Goal: Transaction & Acquisition: Purchase product/service

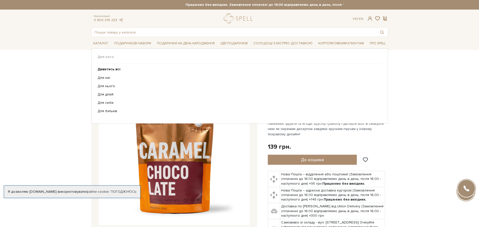
click at [182, 41] on span "Подарунки на День народження" at bounding box center [186, 43] width 62 height 8
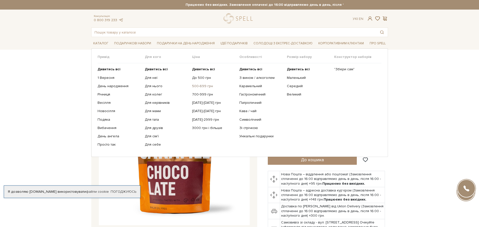
click at [209, 86] on link "500-699 грн" at bounding box center [213, 86] width 43 height 5
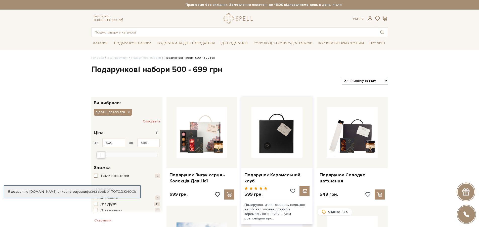
click at [269, 142] on img at bounding box center [276, 132] width 51 height 51
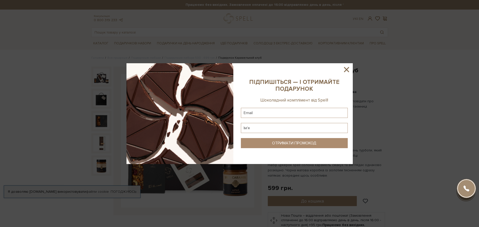
click at [348, 70] on icon at bounding box center [346, 69] width 9 height 9
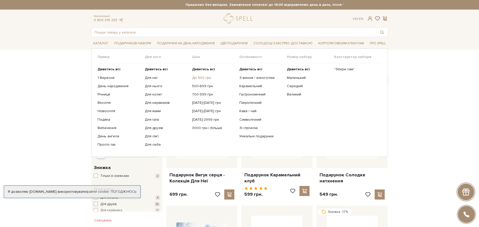
click at [195, 75] on link "До 500 грн" at bounding box center [213, 77] width 43 height 5
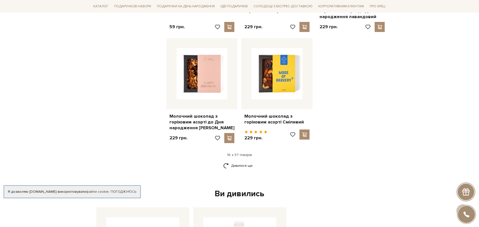
scroll to position [656, 0]
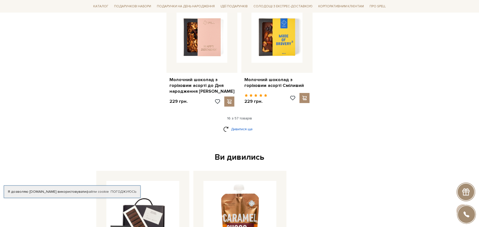
click at [231, 124] on link "Дивитися ще" at bounding box center [239, 128] width 33 height 9
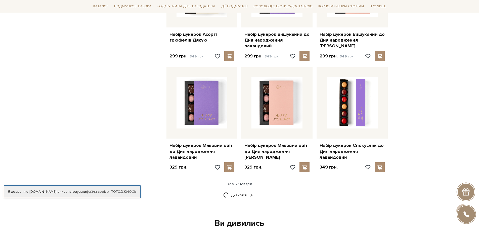
scroll to position [1159, 0]
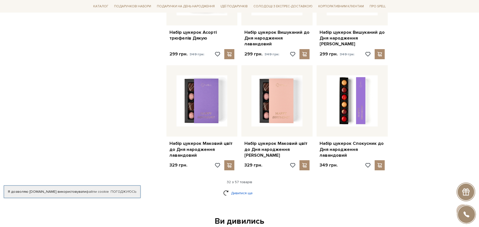
click at [241, 188] on link "Дивитися ще" at bounding box center [239, 192] width 33 height 9
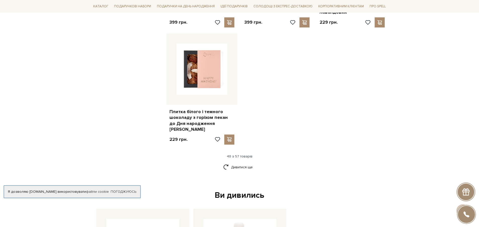
scroll to position [1859, 0]
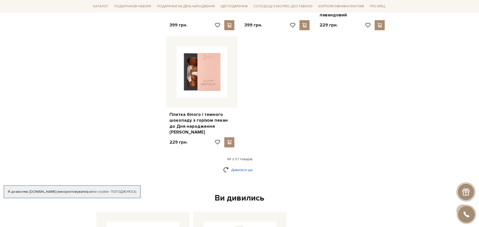
click at [242, 165] on link "Дивитися ще" at bounding box center [239, 169] width 33 height 9
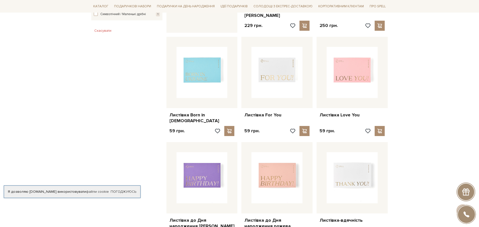
scroll to position [0, 0]
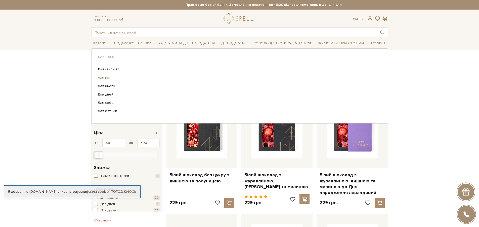
click at [104, 79] on link "Для неї" at bounding box center [238, 77] width 280 height 5
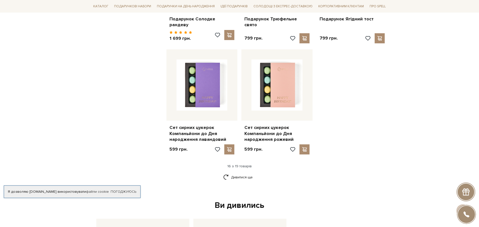
scroll to position [603, 0]
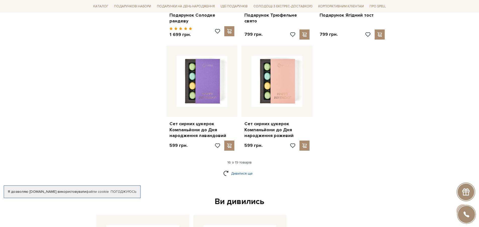
click at [233, 169] on link "Дивитися ще" at bounding box center [239, 173] width 33 height 9
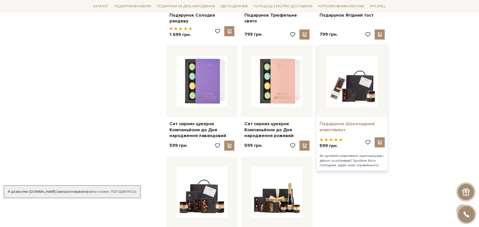
click at [347, 122] on link "Подарунок Шоколадний комплімент" at bounding box center [352, 127] width 65 height 12
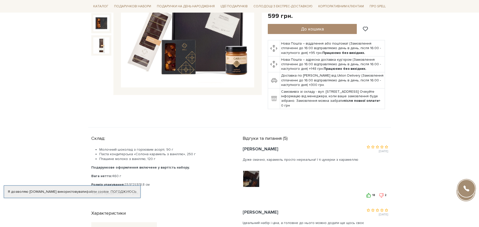
scroll to position [124, 0]
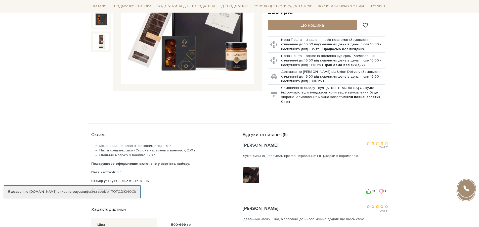
click at [253, 169] on img at bounding box center [251, 175] width 32 height 32
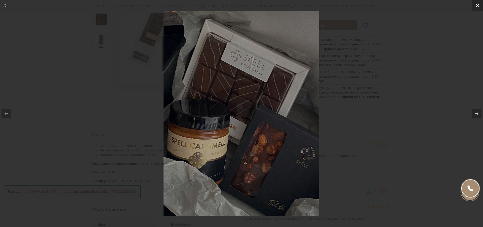
click at [479, 6] on icon at bounding box center [477, 6] width 6 height 6
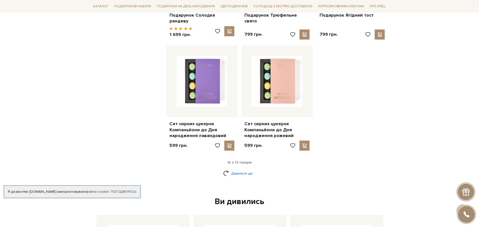
click at [229, 169] on link "Дивитися ще" at bounding box center [239, 173] width 33 height 9
